Goal: Find contact information: Find contact information

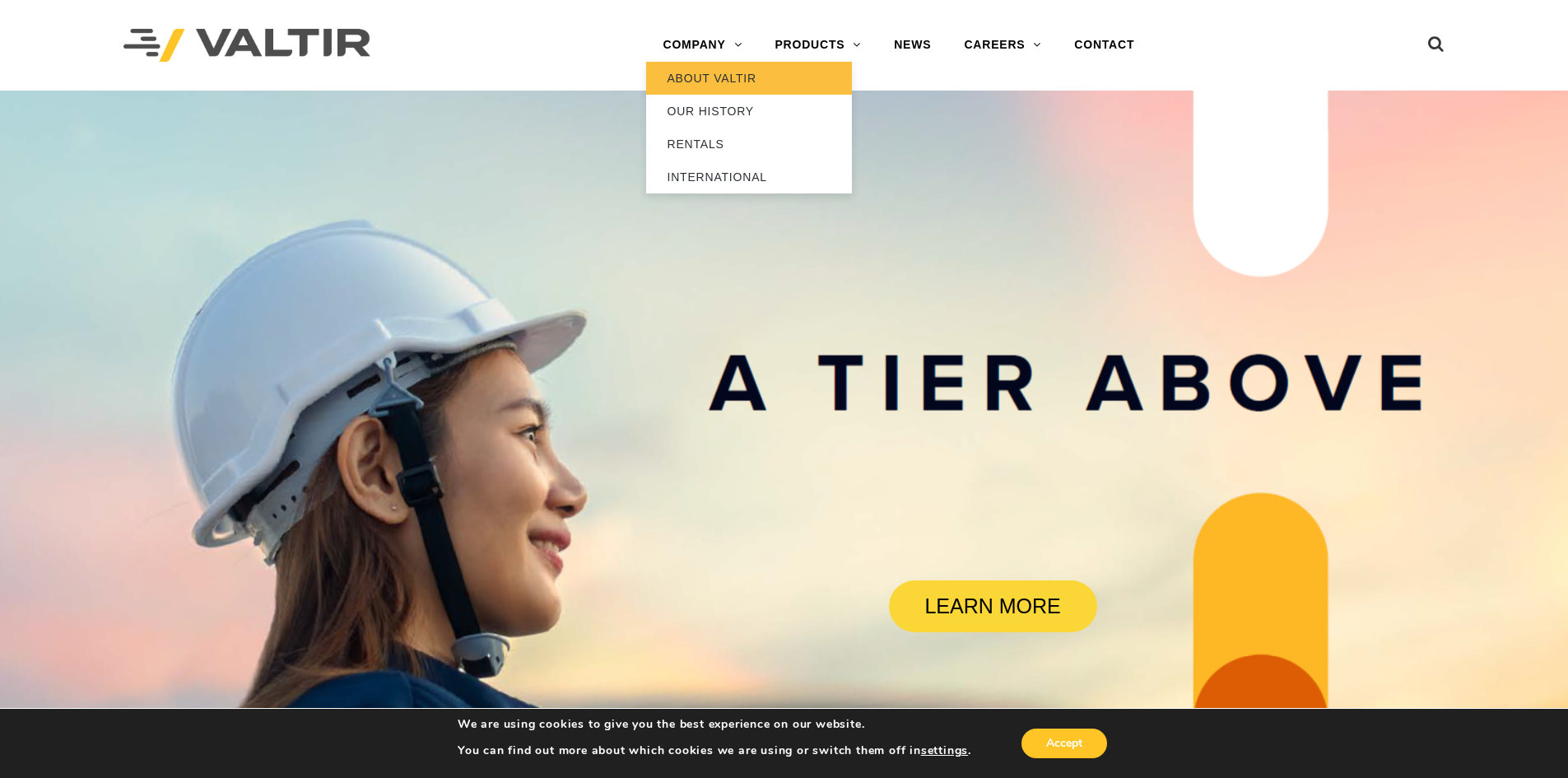
click at [680, 80] on link "ABOUT VALTIR" at bounding box center [749, 78] width 206 height 33
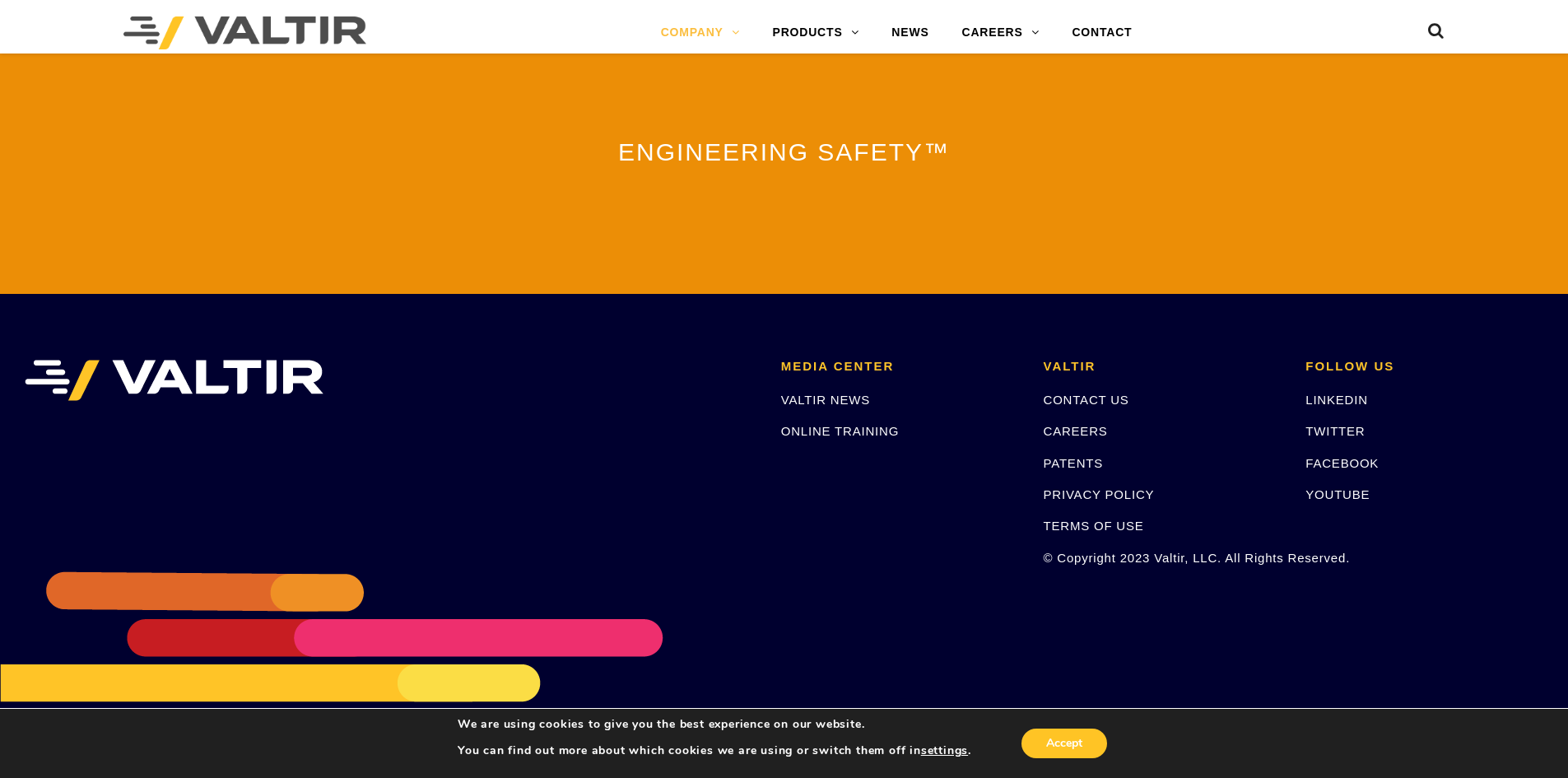
scroll to position [3618, 0]
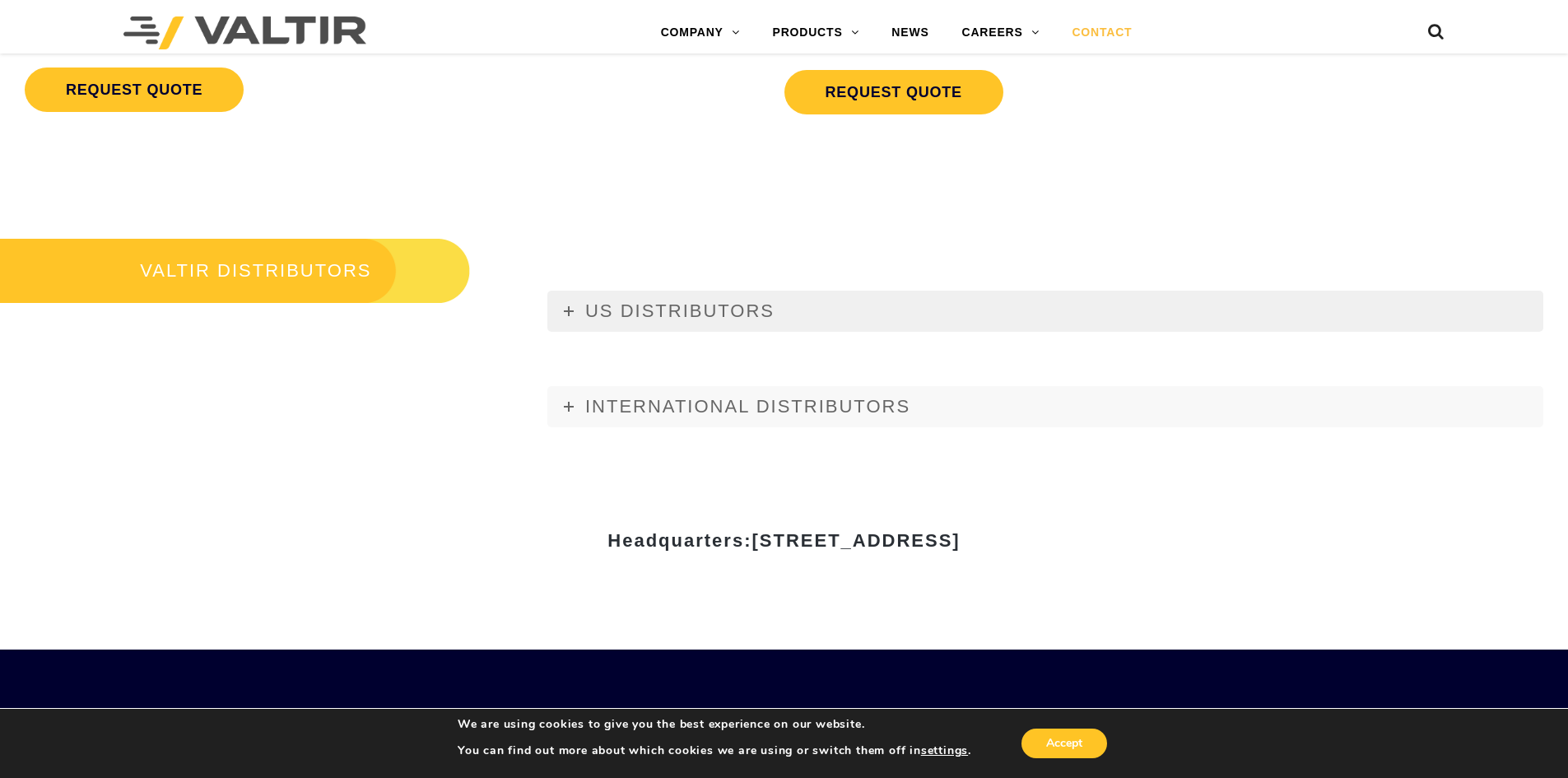
scroll to position [1893, 0]
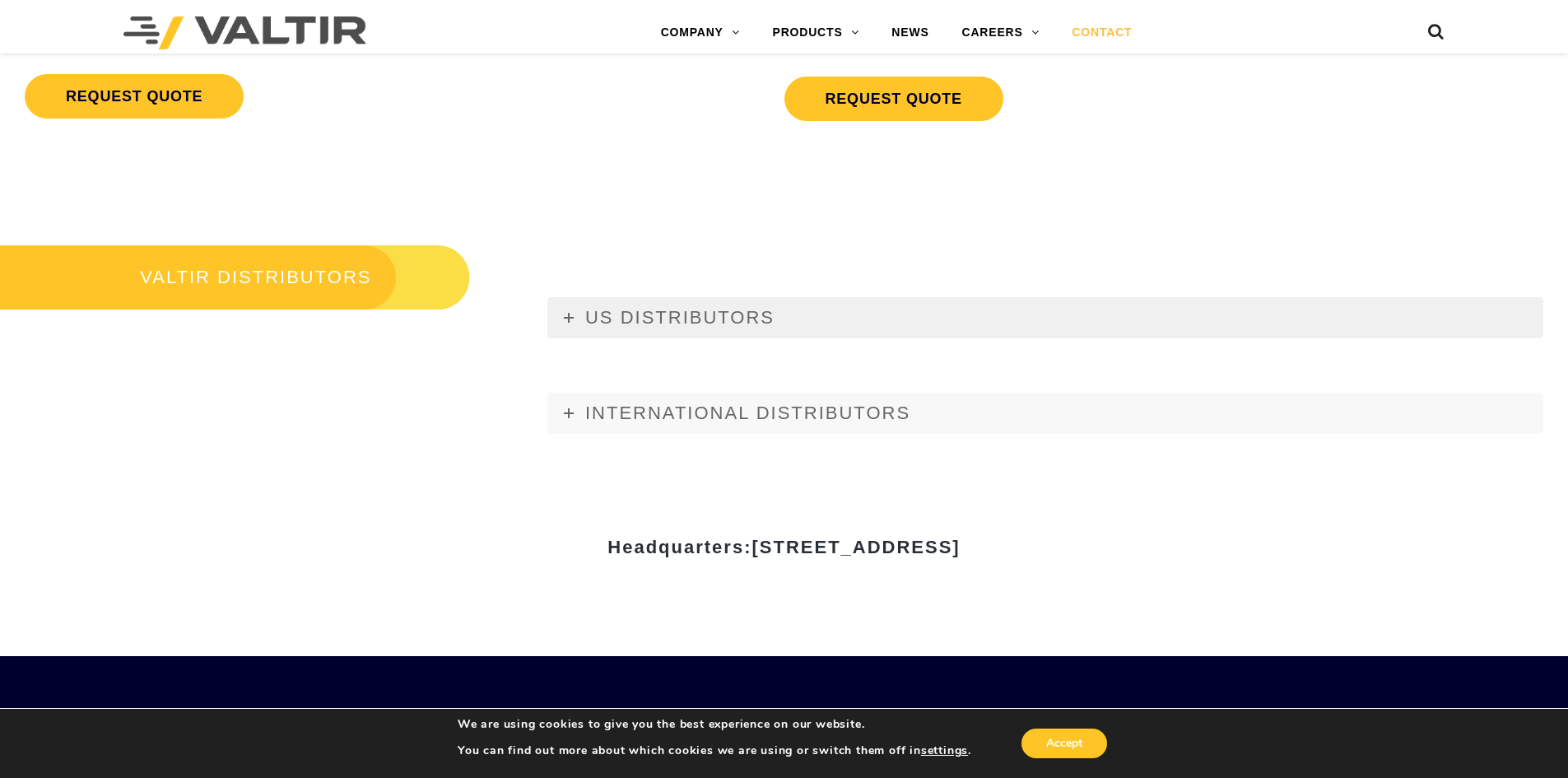
click at [703, 313] on span "US DISTRIBUTORS" at bounding box center [680, 317] width 190 height 21
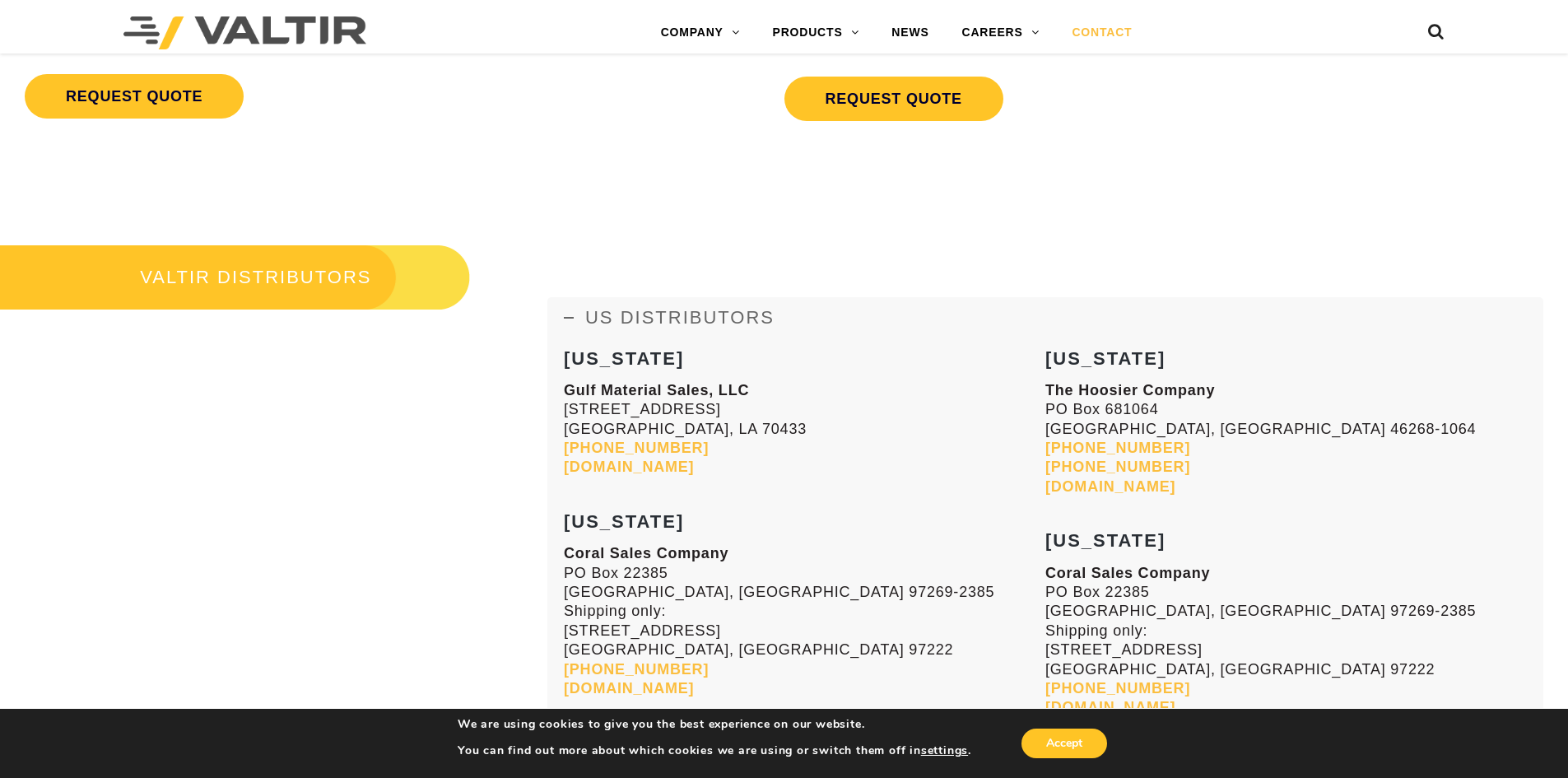
scroll to position [4516, 0]
